Goal: Complete application form: Complete application form

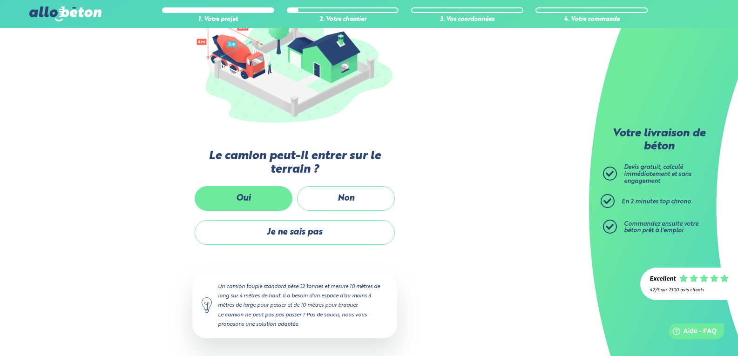
click at [259, 197] on label "Oui" at bounding box center [244, 198] width 98 height 25
click at [0, 0] on input "Oui" at bounding box center [0, 0] width 0 height 0
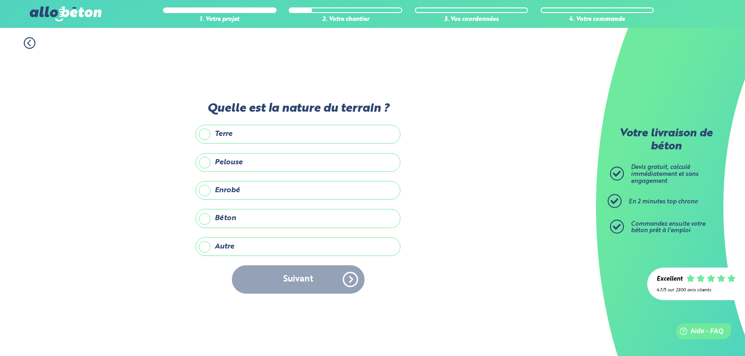
click at [249, 137] on label "Terre" at bounding box center [298, 134] width 205 height 19
click at [0, 0] on input "Terre" at bounding box center [0, 0] width 0 height 0
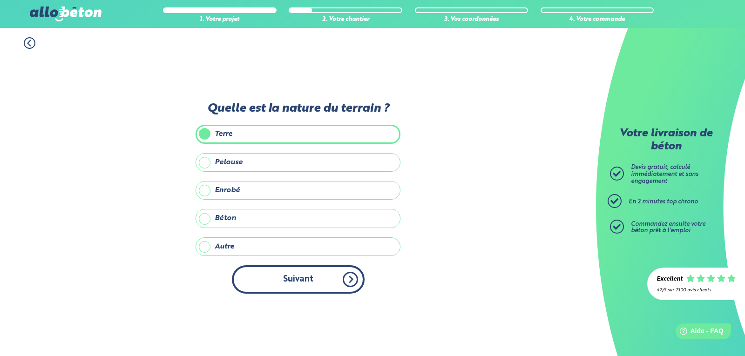
click at [278, 281] on button "Suivant" at bounding box center [298, 280] width 133 height 28
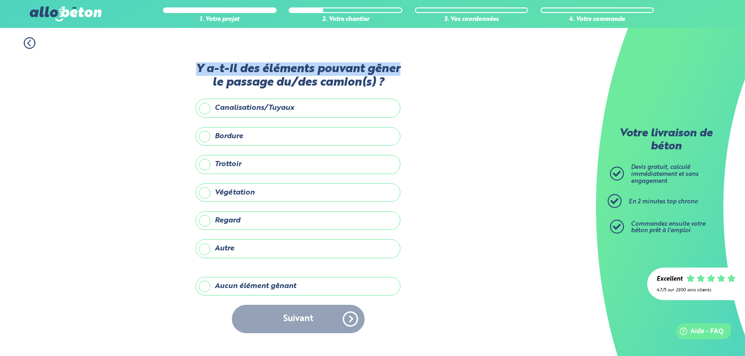
drag, startPoint x: 196, startPoint y: 63, endPoint x: 411, endPoint y: 71, distance: 214.9
click at [411, 71] on div "1. Votre projet 2. Votre chantier 3. Vos coordonnées 4. Votre commande Y a-t-il…" at bounding box center [298, 192] width 596 height 328
click at [405, 76] on div "1. Votre projet 2. Votre chantier 3. Vos coordonnées 4. Votre commande Y a-t-il…" at bounding box center [298, 192] width 596 height 328
click at [199, 112] on label "Canalisations/Tuyaux" at bounding box center [298, 108] width 205 height 19
click at [0, 0] on input "Canalisations/Tuyaux" at bounding box center [0, 0] width 0 height 0
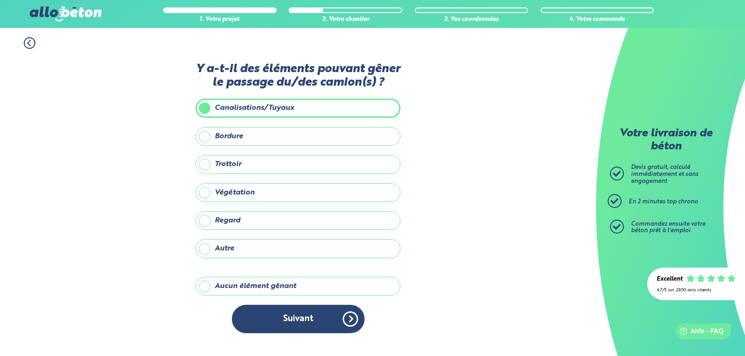
click at [208, 145] on label "Bordure" at bounding box center [298, 136] width 205 height 19
click at [0, 0] on input "Bordure" at bounding box center [0, 0] width 0 height 0
click at [210, 225] on label "Regard" at bounding box center [298, 221] width 205 height 19
click at [0, 0] on input "Regard" at bounding box center [0, 0] width 0 height 0
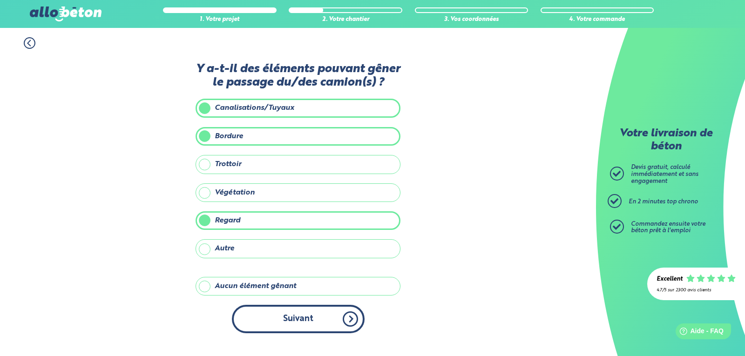
click at [343, 317] on button "Suivant" at bounding box center [298, 319] width 133 height 28
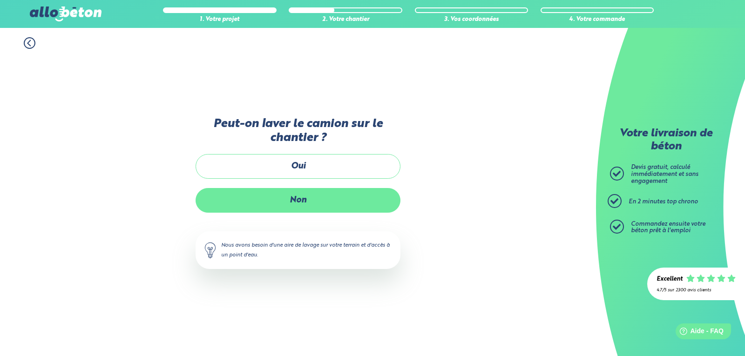
click at [290, 199] on label "Non" at bounding box center [298, 200] width 205 height 25
click at [0, 0] on input "Non" at bounding box center [0, 0] width 0 height 0
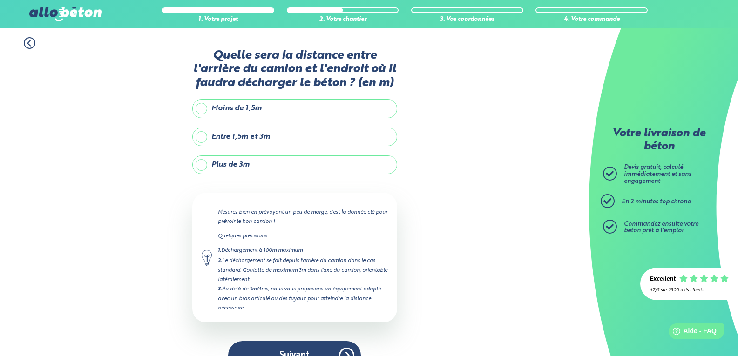
click at [263, 141] on label "Entre 1,5m et 3m" at bounding box center [294, 137] width 205 height 19
click at [0, 0] on input "Entre 1,5m et 3m" at bounding box center [0, 0] width 0 height 0
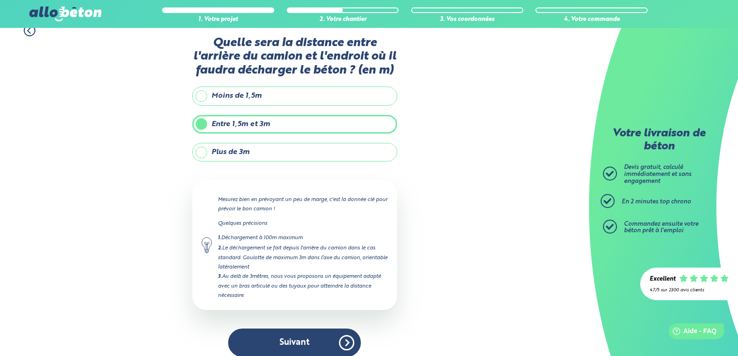
scroll to position [23, 0]
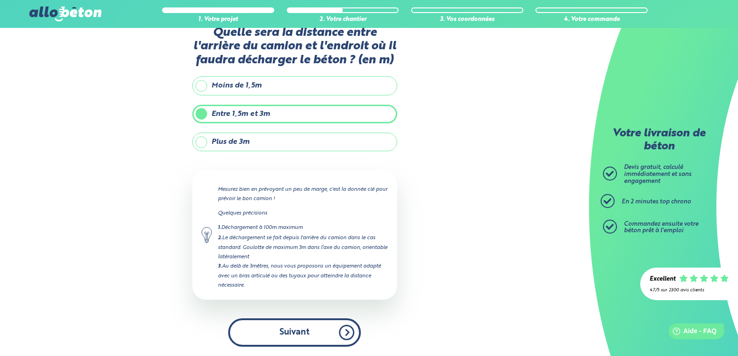
click at [347, 328] on button "Suivant" at bounding box center [294, 333] width 133 height 28
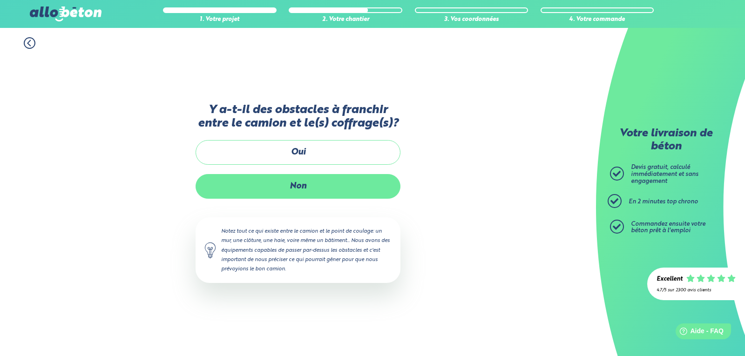
click at [296, 190] on label "Non" at bounding box center [298, 186] width 205 height 25
click at [0, 0] on input "Non" at bounding box center [0, 0] width 0 height 0
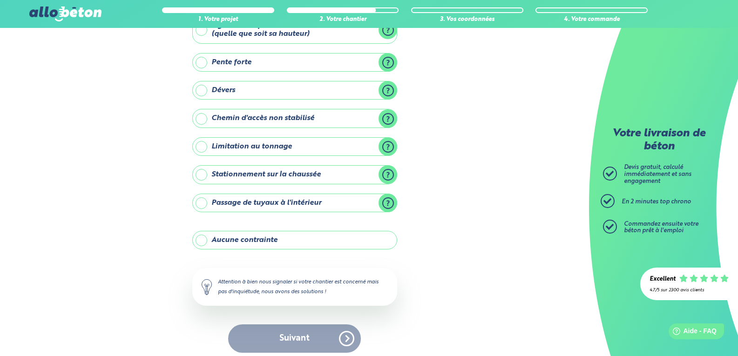
scroll to position [75, 0]
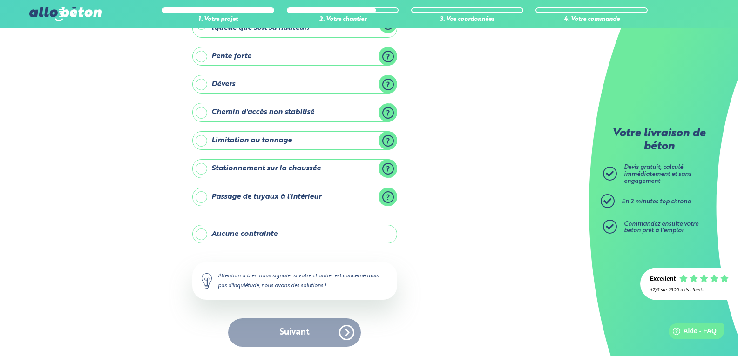
click at [256, 143] on label "Limitation au tonnage" at bounding box center [294, 140] width 205 height 19
click at [0, 0] on input "Limitation au tonnage" at bounding box center [0, 0] width 0 height 0
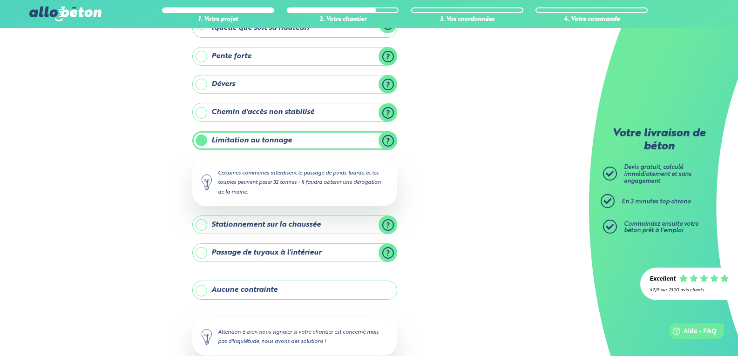
click at [256, 143] on label "Limitation au tonnage" at bounding box center [294, 140] width 205 height 19
click at [0, 0] on input "Limitation au tonnage" at bounding box center [0, 0] width 0 height 0
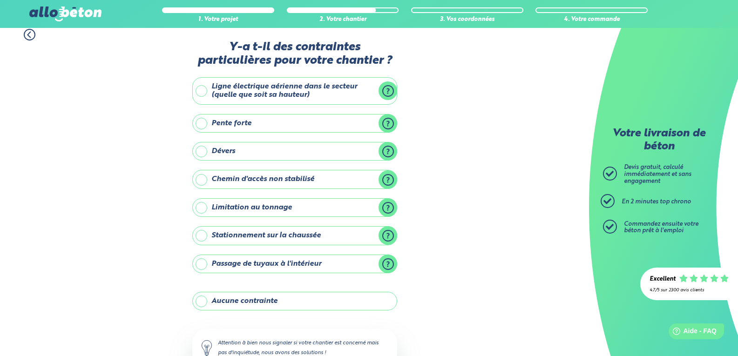
scroll to position [0, 0]
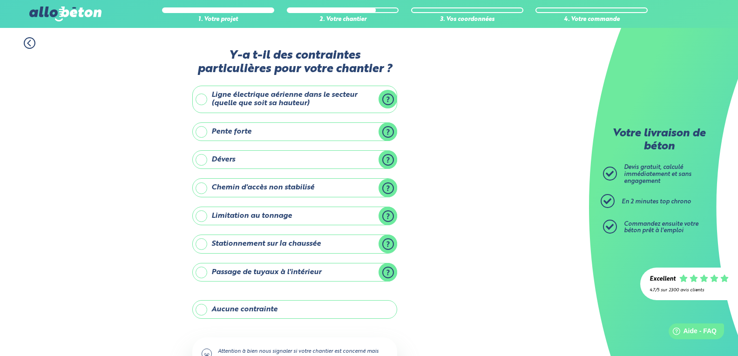
click at [285, 157] on label "Dévers" at bounding box center [294, 159] width 205 height 19
click at [0, 0] on input "Dévers" at bounding box center [0, 0] width 0 height 0
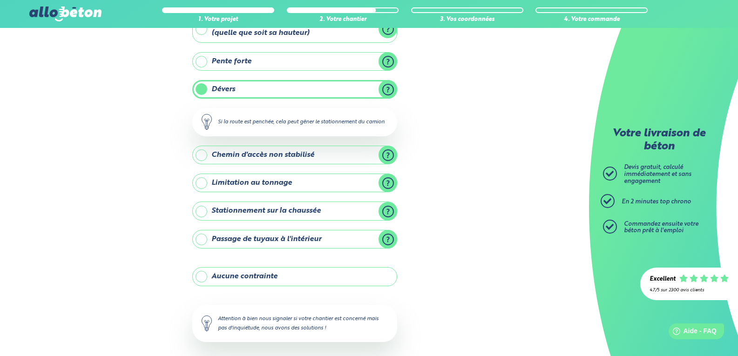
scroll to position [113, 0]
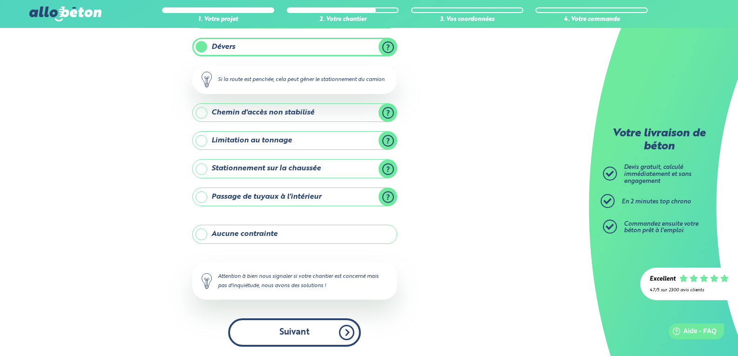
click at [280, 325] on button "Suivant" at bounding box center [294, 333] width 133 height 28
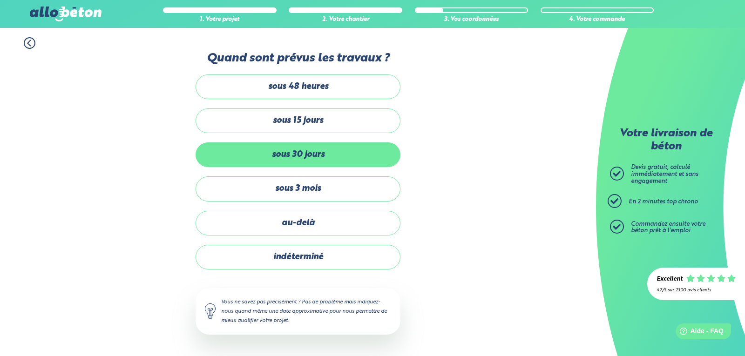
click at [305, 151] on label "sous 30 jours" at bounding box center [298, 155] width 205 height 25
click at [0, 0] on input "sous 30 jours" at bounding box center [0, 0] width 0 height 0
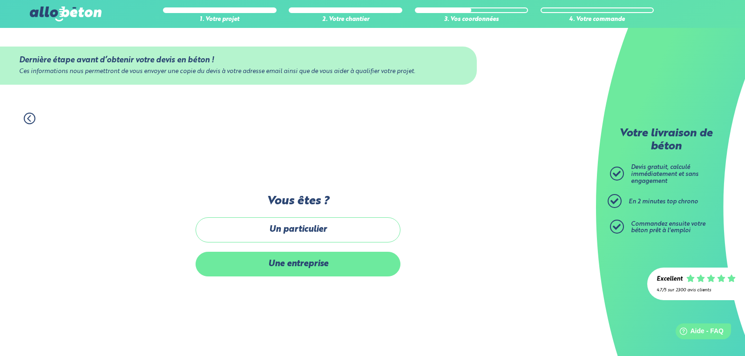
click at [318, 262] on label "Une entreprise" at bounding box center [298, 264] width 205 height 25
click at [0, 0] on input "Une entreprise" at bounding box center [0, 0] width 0 height 0
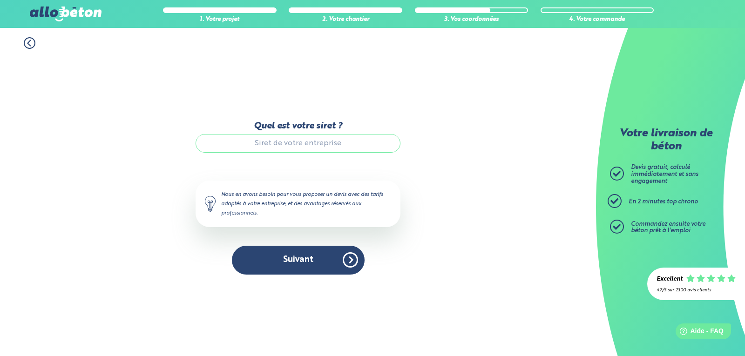
click at [29, 43] on icon at bounding box center [30, 43] width 12 height 12
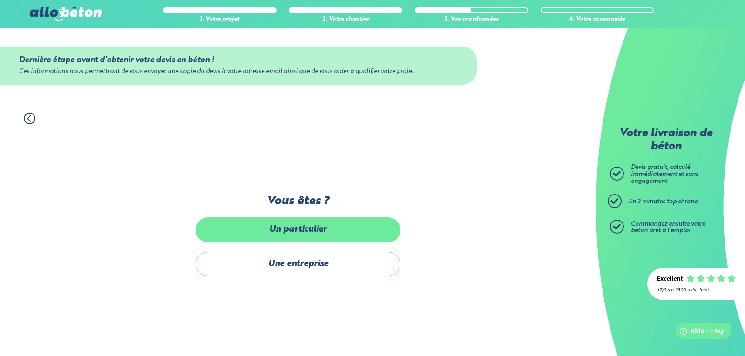
click at [339, 221] on label "Un particulier" at bounding box center [298, 230] width 205 height 25
click at [0, 0] on input "Un particulier" at bounding box center [0, 0] width 0 height 0
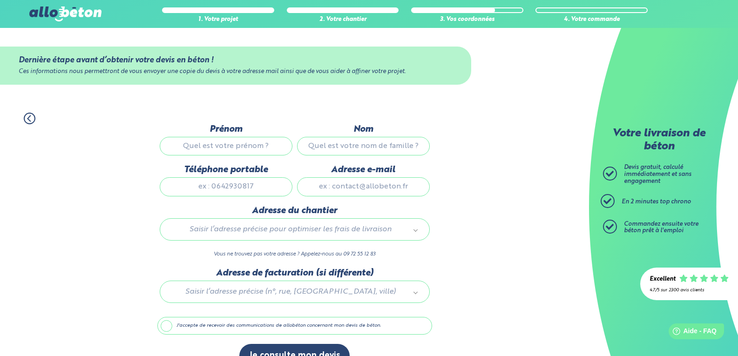
click at [29, 119] on icon at bounding box center [30, 119] width 12 height 12
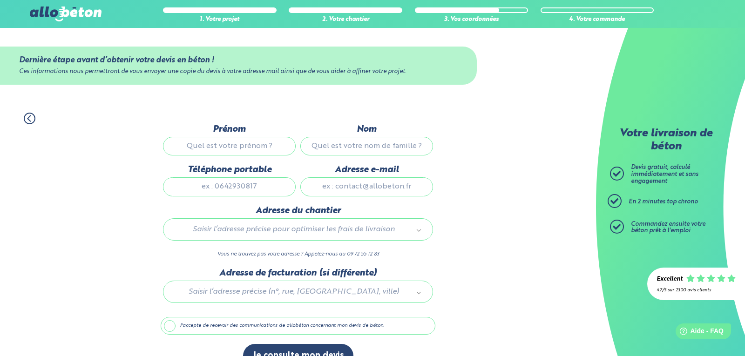
click at [0, 0] on icon at bounding box center [0, 0] width 0 height 0
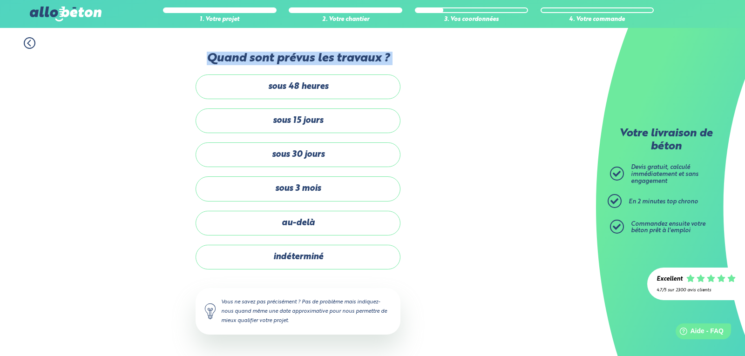
click at [30, 119] on div "1. Votre projet 2. Votre chantier 3. Vos coordonnées 4. Votre commande Quand so…" at bounding box center [298, 192] width 596 height 328
